Goal: Task Accomplishment & Management: Use online tool/utility

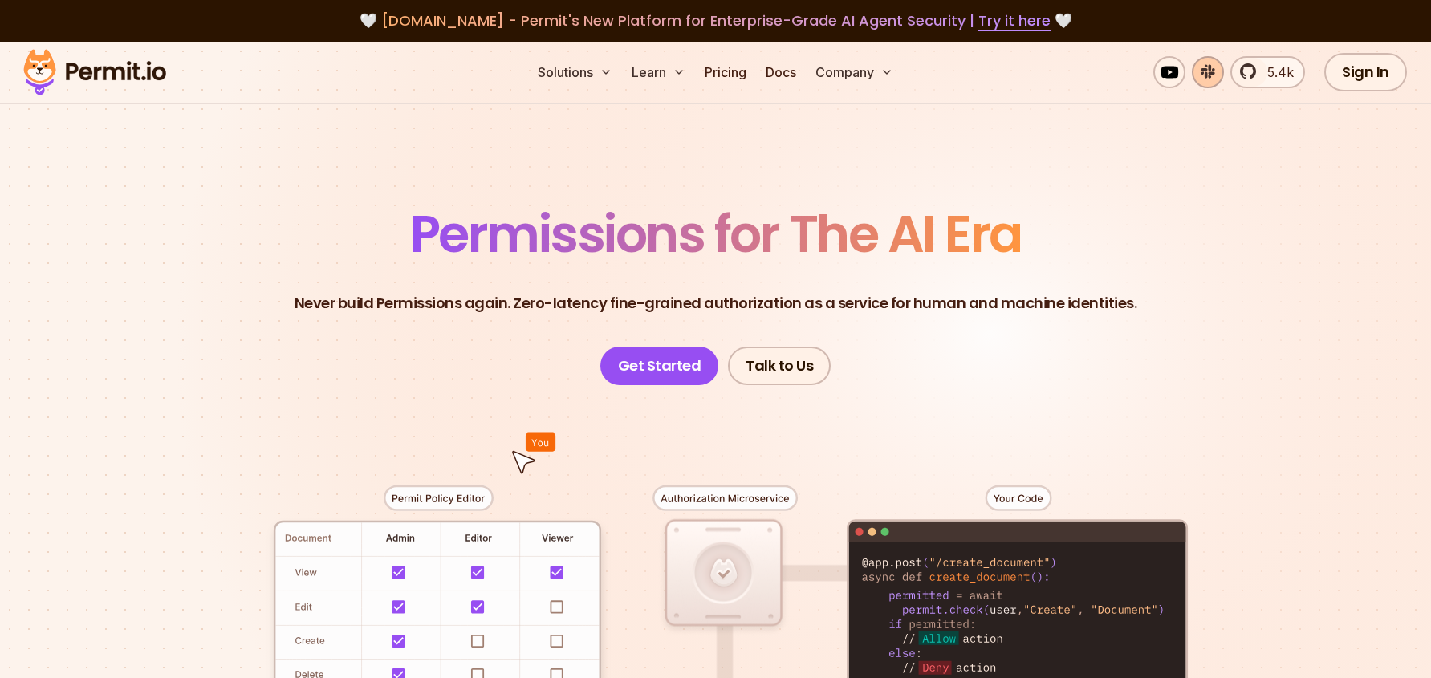
click at [1205, 74] on link at bounding box center [1208, 72] width 32 height 32
click at [1351, 70] on link "Sign In" at bounding box center [1365, 72] width 83 height 39
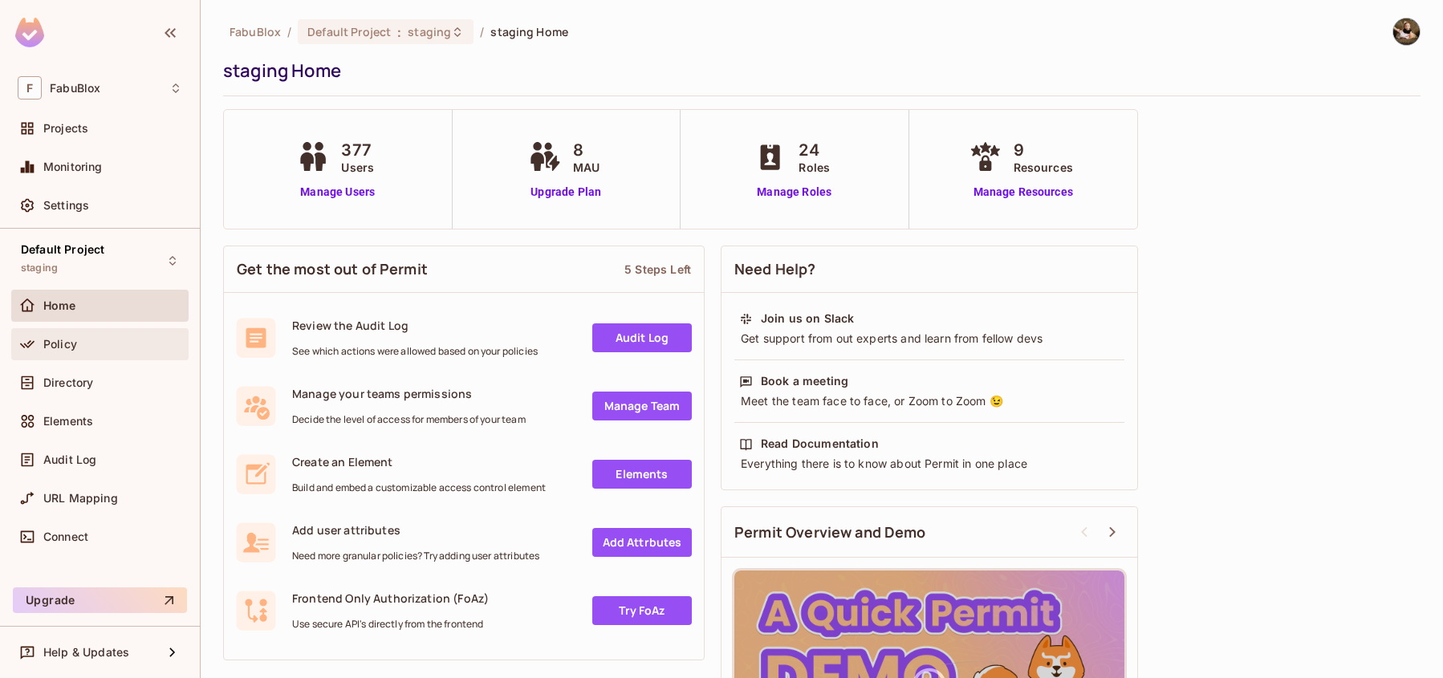
click at [87, 344] on div "Policy" at bounding box center [112, 344] width 139 height 13
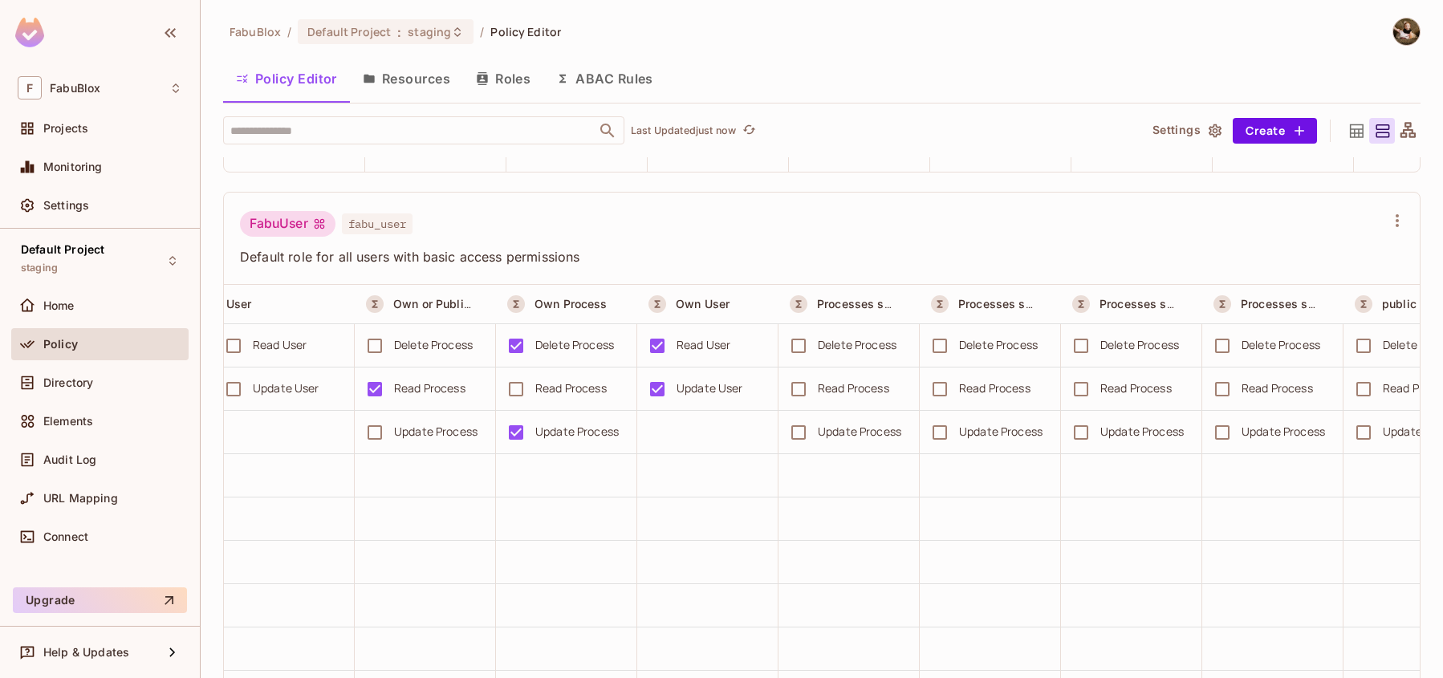
scroll to position [1810, 0]
